Goal: Navigation & Orientation: Find specific page/section

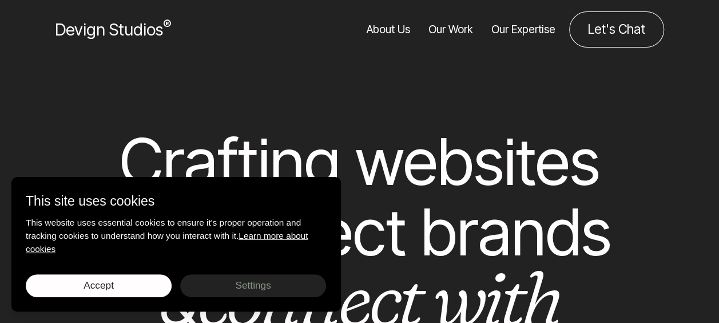
scroll to position [160, 0]
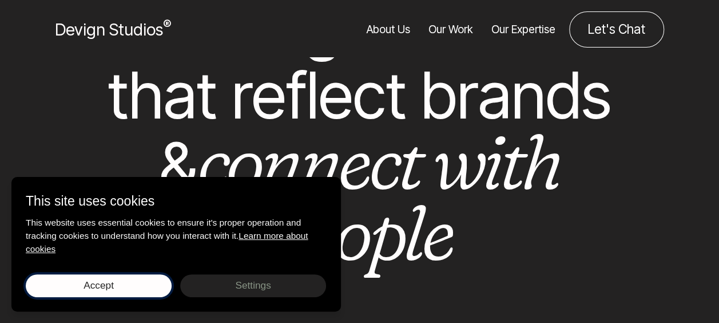
click at [85, 286] on span "Accept" at bounding box center [98, 284] width 30 height 11
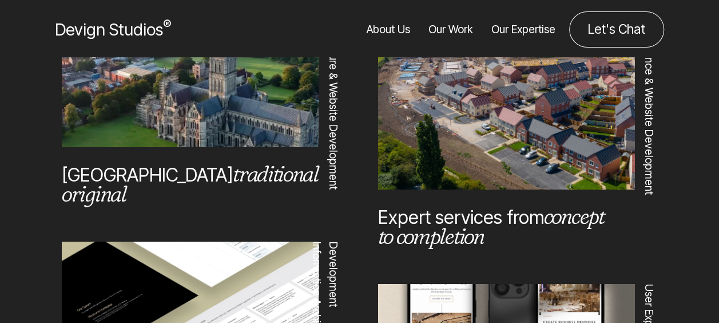
scroll to position [503, 0]
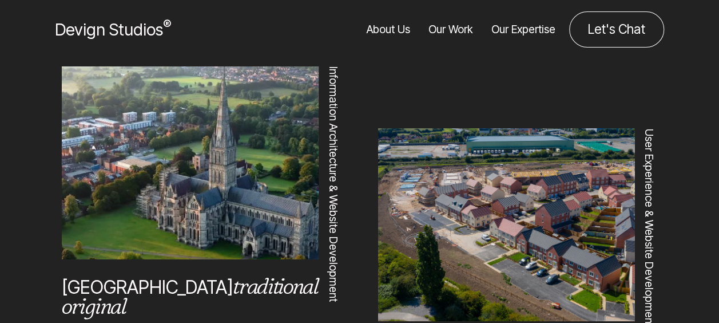
click at [451, 26] on link "Our Work" at bounding box center [450, 29] width 45 height 36
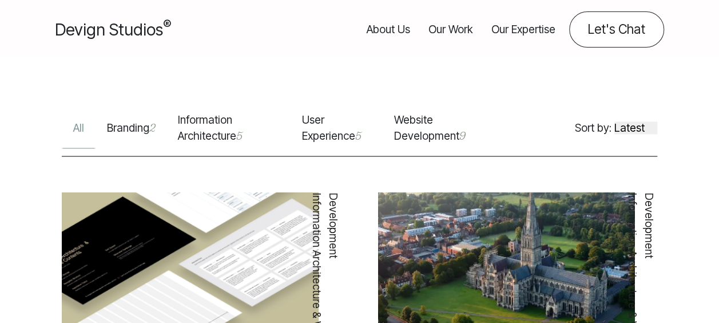
scroll to position [686, 0]
